Goal: Task Accomplishment & Management: Manage account settings

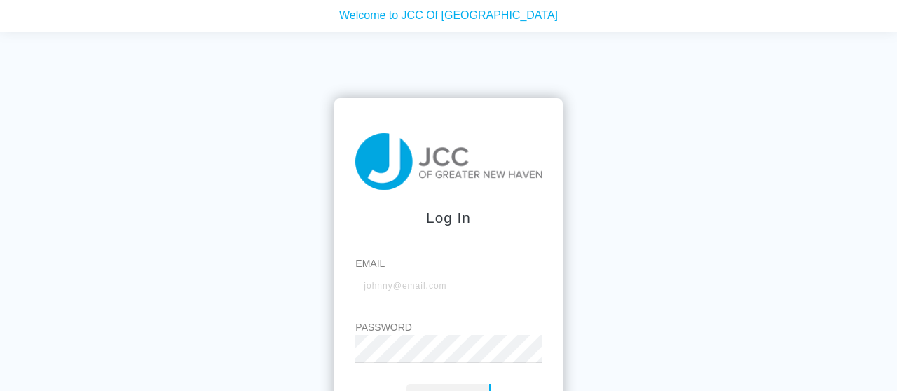
click at [388, 289] on input "Email" at bounding box center [448, 285] width 186 height 28
type input "[EMAIL_ADDRESS][DOMAIN_NAME]"
click at [406, 384] on button "Log In" at bounding box center [448, 398] width 84 height 29
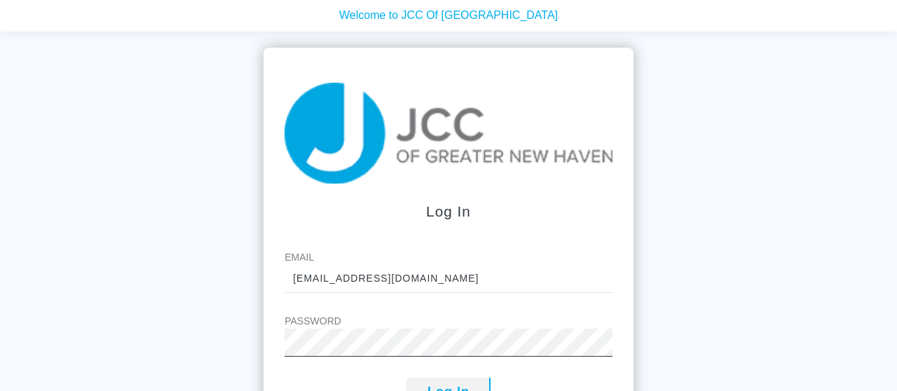
click at [406, 378] on button "Log In" at bounding box center [448, 392] width 84 height 29
